Goal: Information Seeking & Learning: Learn about a topic

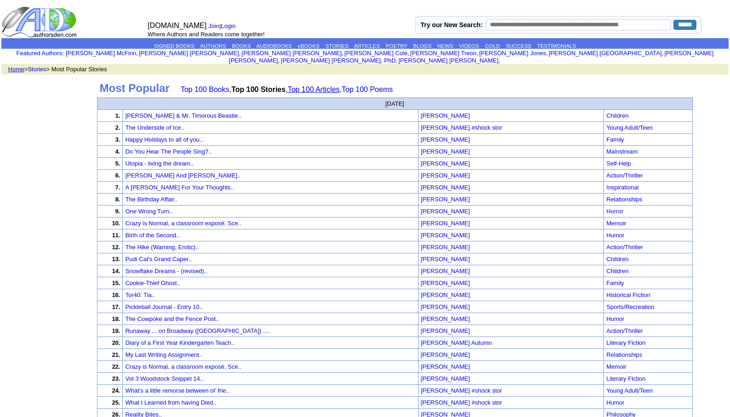
click at [312, 86] on link "Top 100 Articles" at bounding box center [313, 90] width 52 height 8
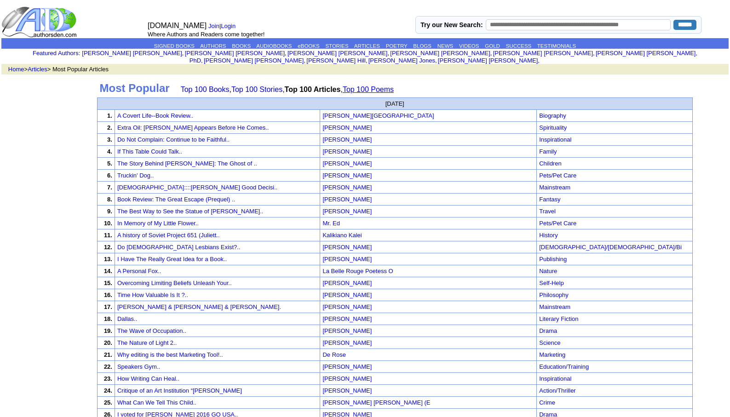
click at [372, 86] on link "Top 100 Poems" at bounding box center [368, 90] width 51 height 8
